Goal: Task Accomplishment & Management: Complete application form

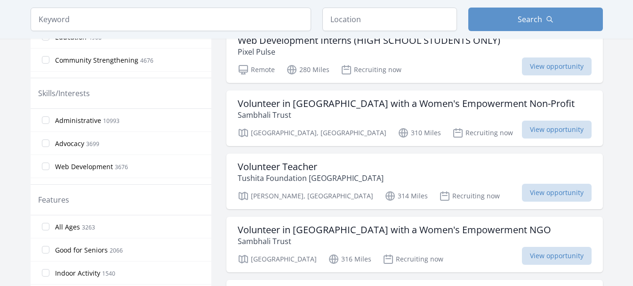
scroll to position [356, 0]
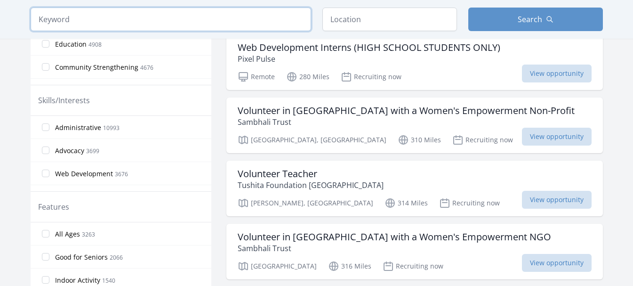
click at [148, 16] on input "search" at bounding box center [171, 20] width 281 height 24
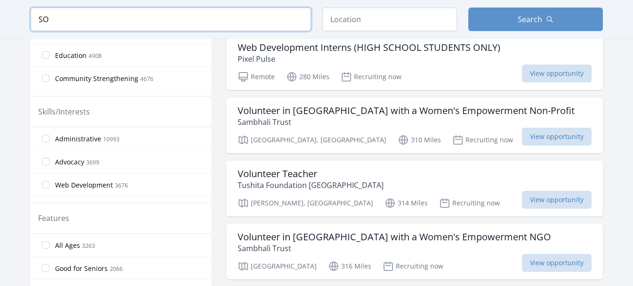
scroll to position [367, 0]
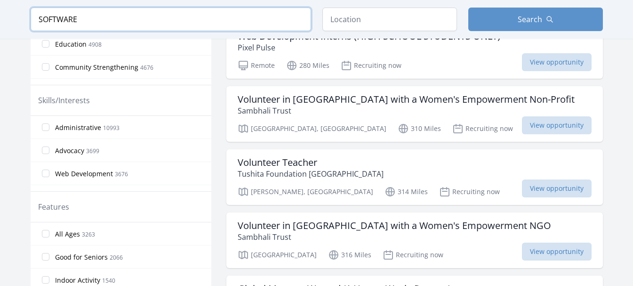
type input "SOFTWARE"
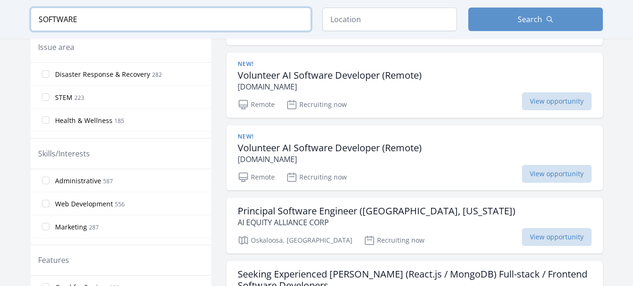
scroll to position [315, 0]
click at [147, 18] on input "SOFTWARE" at bounding box center [171, 20] width 281 height 24
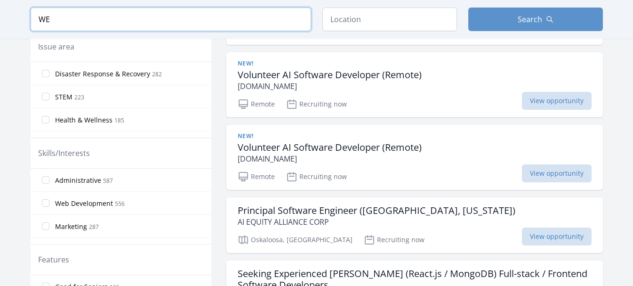
scroll to position [303, 0]
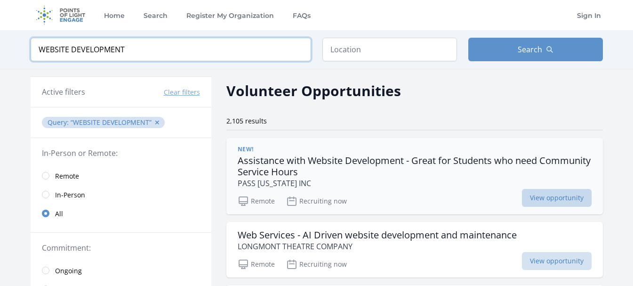
type input "WEBSITE DEVELOPMENT"
click at [566, 196] on span "View opportunity" at bounding box center [557, 198] width 70 height 18
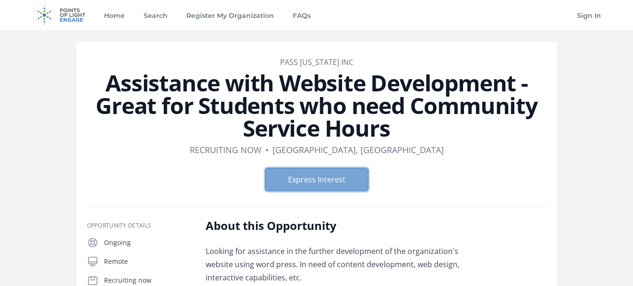
click at [313, 183] on button "Express Interest" at bounding box center [317, 180] width 104 height 24
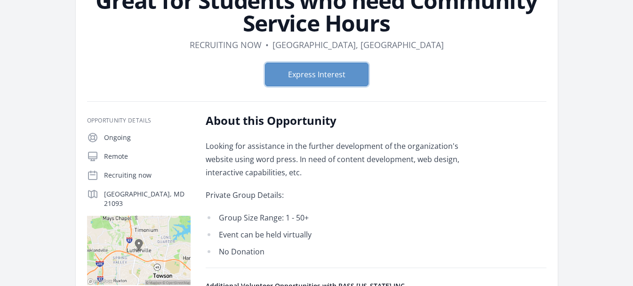
scroll to position [104, 0]
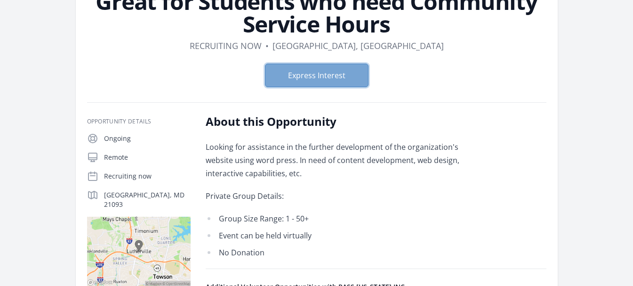
click at [300, 73] on button "Express Interest" at bounding box center [317, 76] width 104 height 24
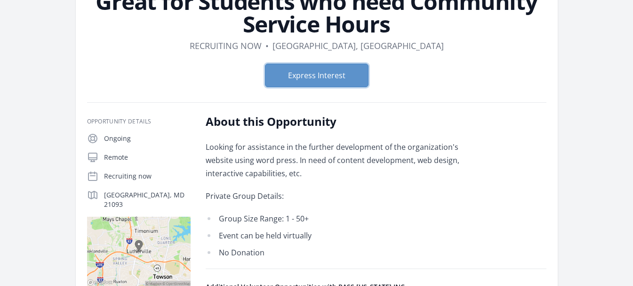
scroll to position [0, 0]
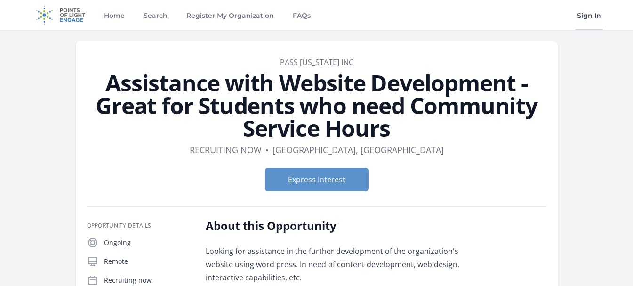
click at [579, 13] on link "Sign In" at bounding box center [589, 15] width 28 height 30
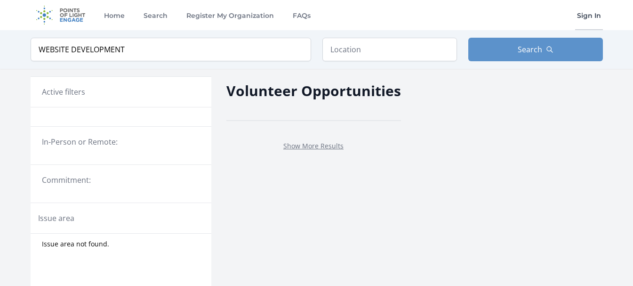
click at [596, 15] on link "Sign In" at bounding box center [589, 15] width 28 height 30
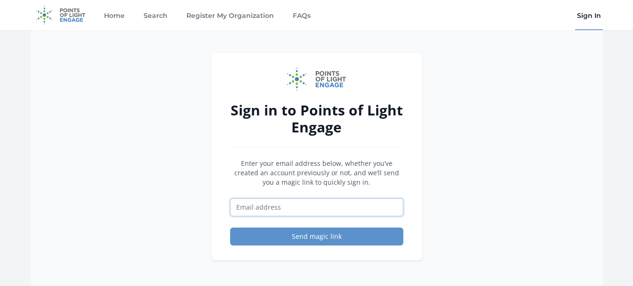
click at [353, 211] on input "Email address" at bounding box center [316, 207] width 173 height 18
type input "[EMAIL_ADDRESS][DOMAIN_NAME]"
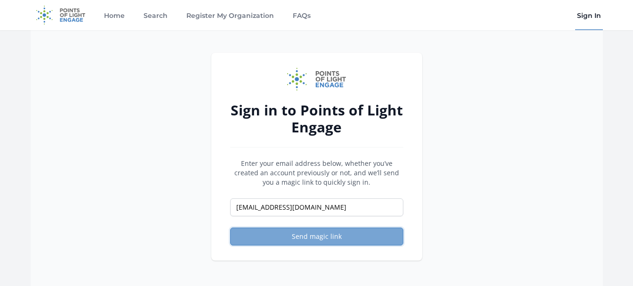
click at [334, 237] on button "Send magic link" at bounding box center [316, 236] width 173 height 18
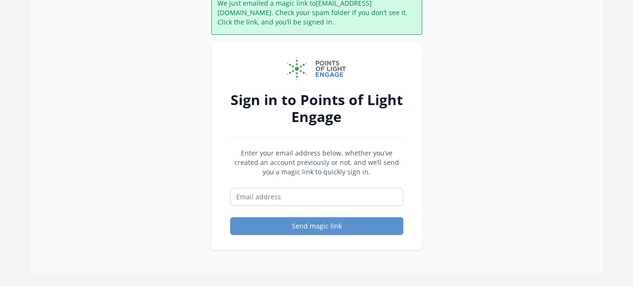
scroll to position [40, 0]
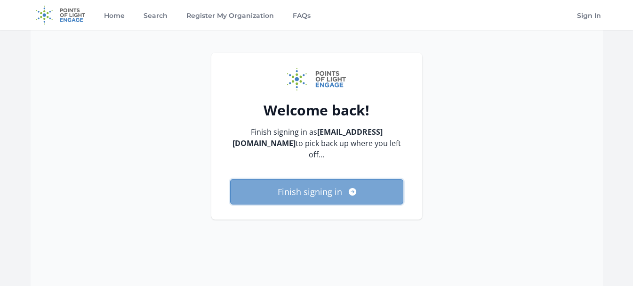
click at [339, 191] on button "Finish signing in" at bounding box center [316, 191] width 173 height 25
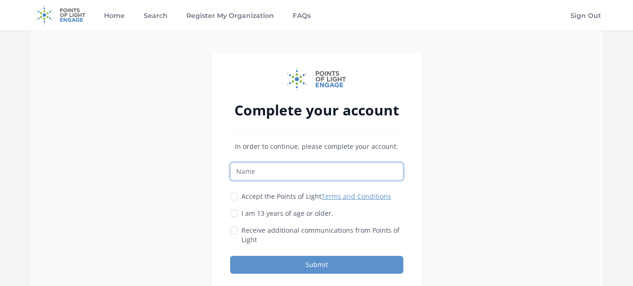
click at [319, 172] on input "Name" at bounding box center [316, 171] width 173 height 18
type input "minahil"
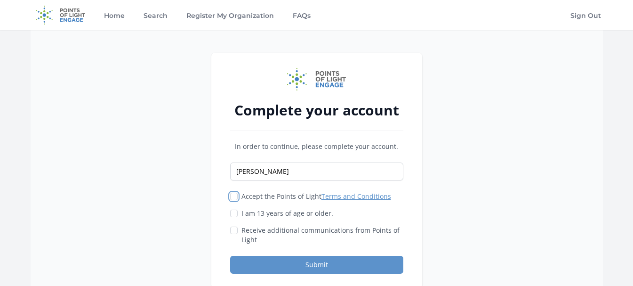
click at [235, 198] on input "Accept the Points of Light Terms and Conditions" at bounding box center [234, 197] width 8 height 8
checkbox input "true"
click at [235, 214] on input "I am 13 years of age or older." at bounding box center [234, 214] width 8 height 8
checkbox input "true"
click at [234, 232] on input "Receive additional communications from Points of Light" at bounding box center [234, 230] width 8 height 8
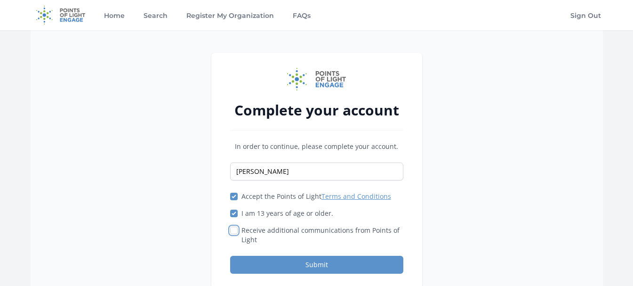
checkbox input "true"
click at [279, 270] on button "Submit" at bounding box center [316, 265] width 173 height 18
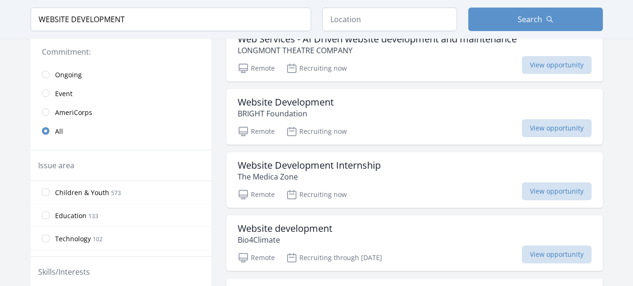
scroll to position [199, 0]
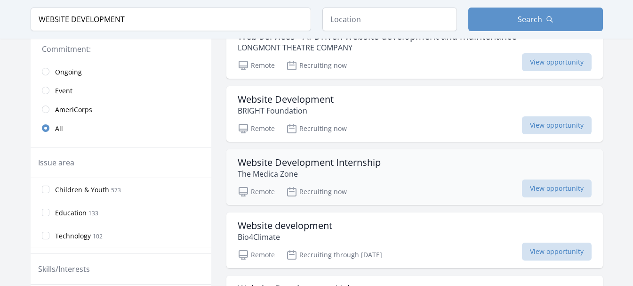
click at [354, 164] on h3 "Website Development Internship" at bounding box center [309, 162] width 143 height 11
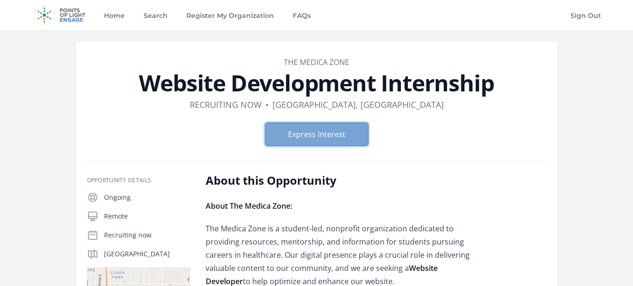
click at [328, 136] on button "Express Interest" at bounding box center [317, 134] width 104 height 24
click at [42, 22] on img at bounding box center [61, 15] width 61 height 30
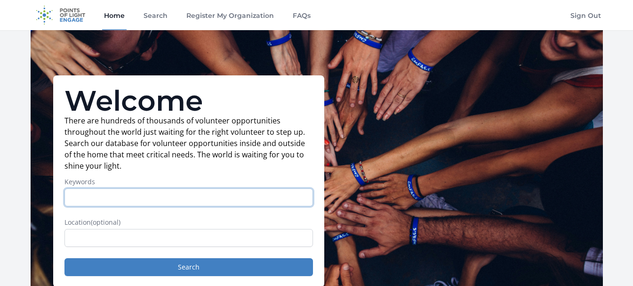
click at [221, 202] on input "Keywords" at bounding box center [189, 197] width 249 height 18
type input "d"
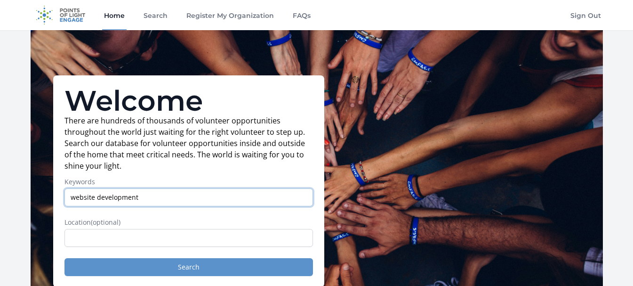
type input "website development"
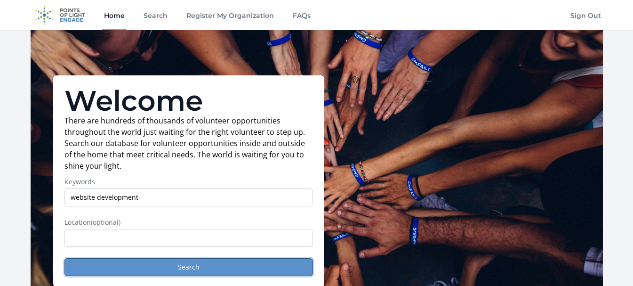
click at [209, 271] on button "Search" at bounding box center [189, 267] width 249 height 18
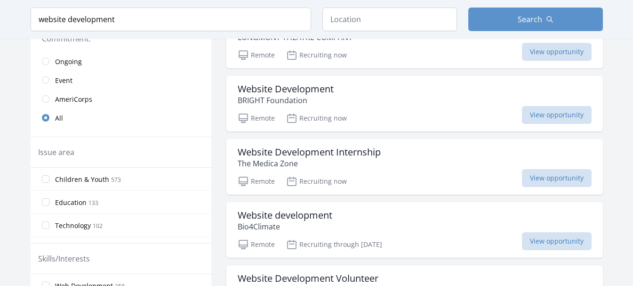
scroll to position [211, 0]
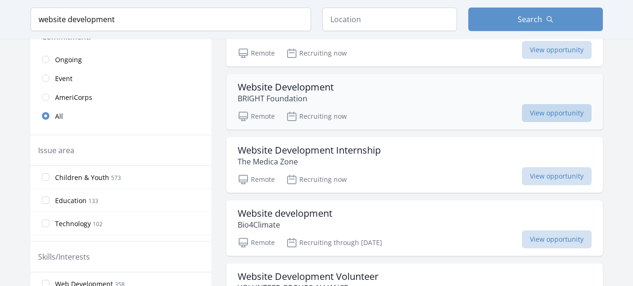
click at [554, 111] on span "View opportunity" at bounding box center [557, 113] width 70 height 18
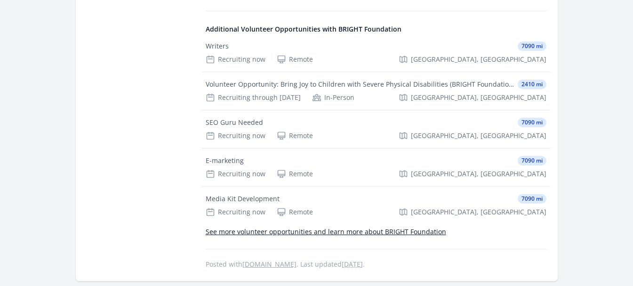
scroll to position [451, 0]
click at [307, 226] on link "See more volunteer opportunities and learn more about BRIGHT Foundation" at bounding box center [326, 230] width 241 height 9
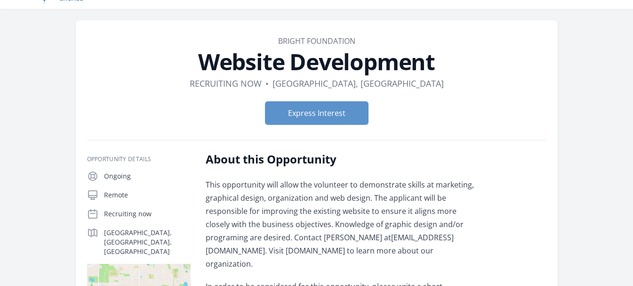
scroll to position [0, 0]
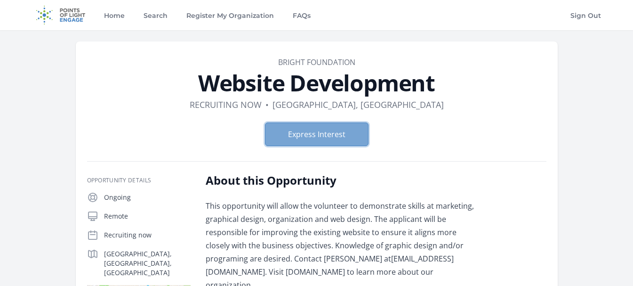
click at [316, 138] on button "Express Interest" at bounding box center [317, 134] width 104 height 24
